Goal: Task Accomplishment & Management: Use online tool/utility

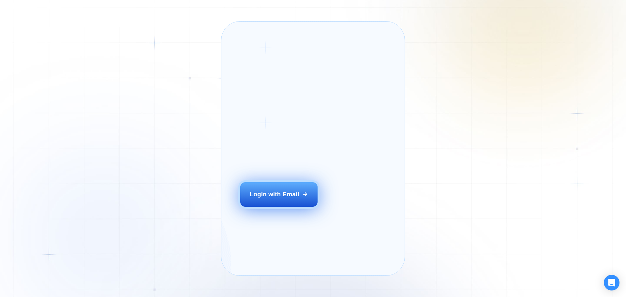
click at [247, 207] on button "Login with Email" at bounding box center [279, 194] width 78 height 24
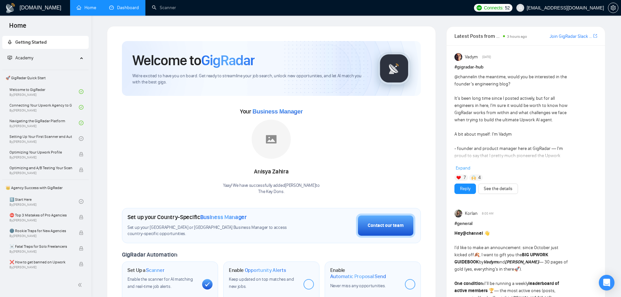
click at [109, 8] on link "Dashboard" at bounding box center [124, 8] width 30 height 6
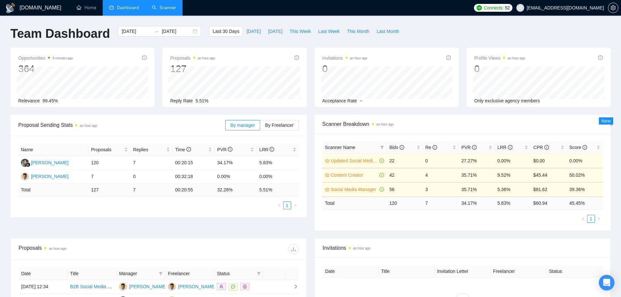
click at [173, 8] on link "Scanner" at bounding box center [164, 8] width 24 height 6
